Goal: Navigation & Orientation: Find specific page/section

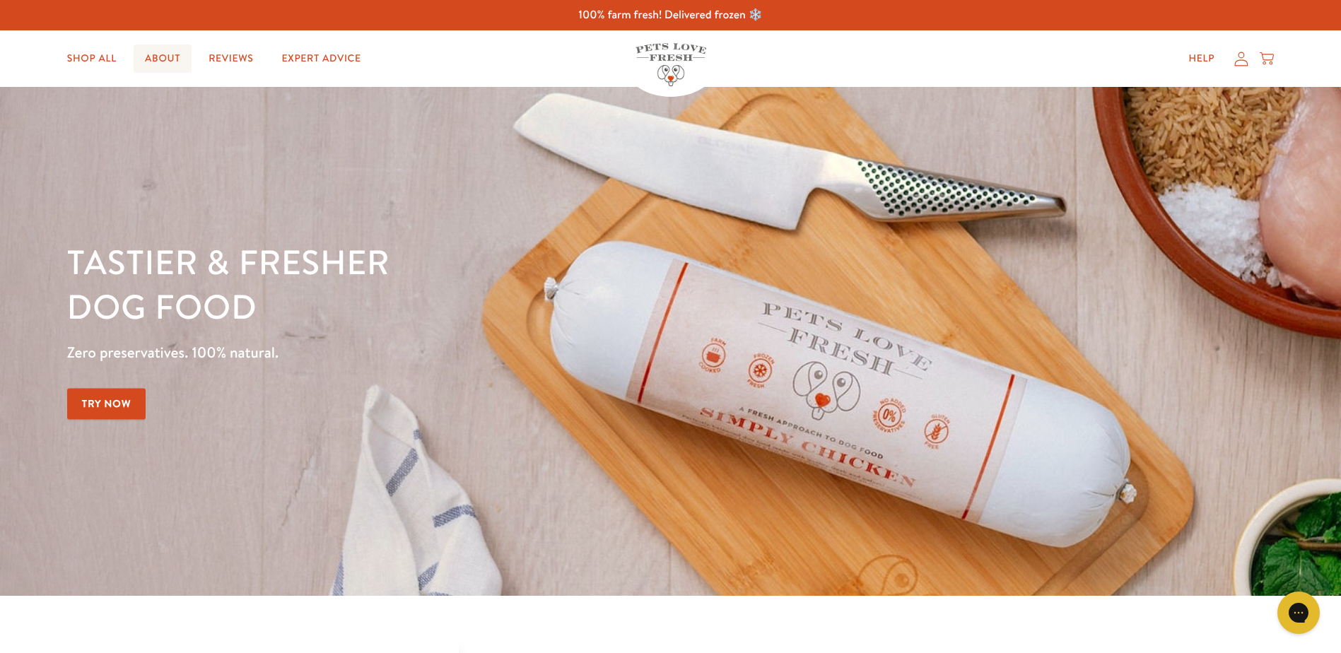
click at [170, 57] on link "About" at bounding box center [163, 59] width 58 height 28
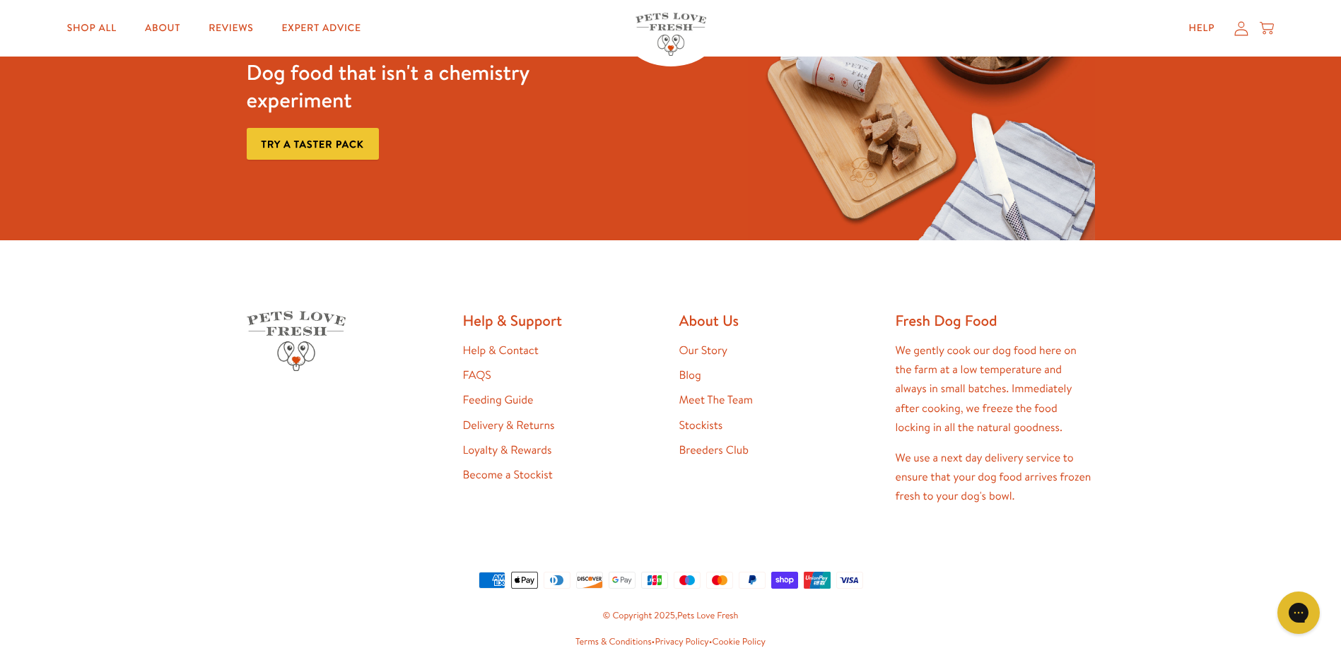
scroll to position [3795, 0]
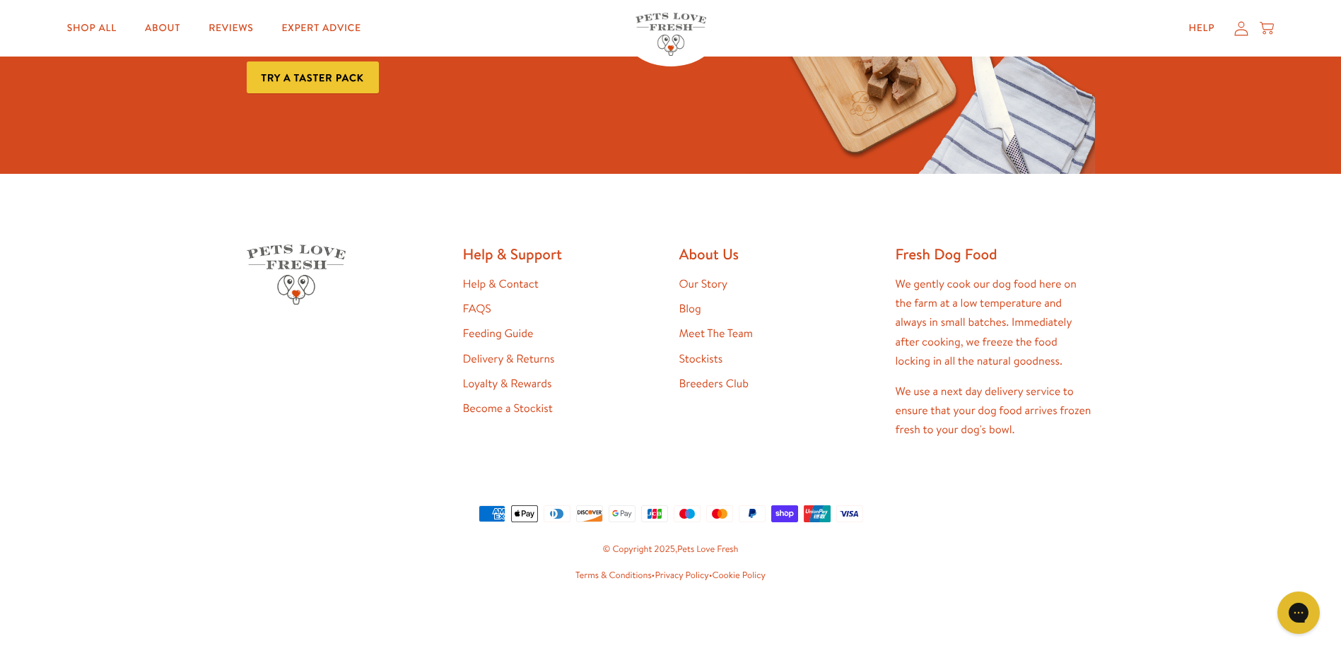
click at [735, 329] on link "Meet The Team" at bounding box center [716, 334] width 74 height 16
